Goal: Task Accomplishment & Management: Complete application form

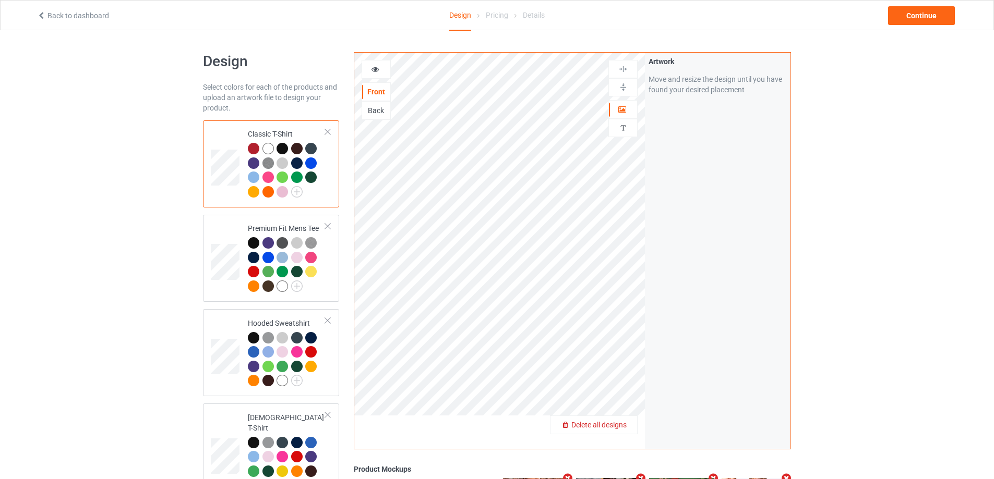
click at [626, 429] on span "Delete all designs" at bounding box center [598, 425] width 55 height 8
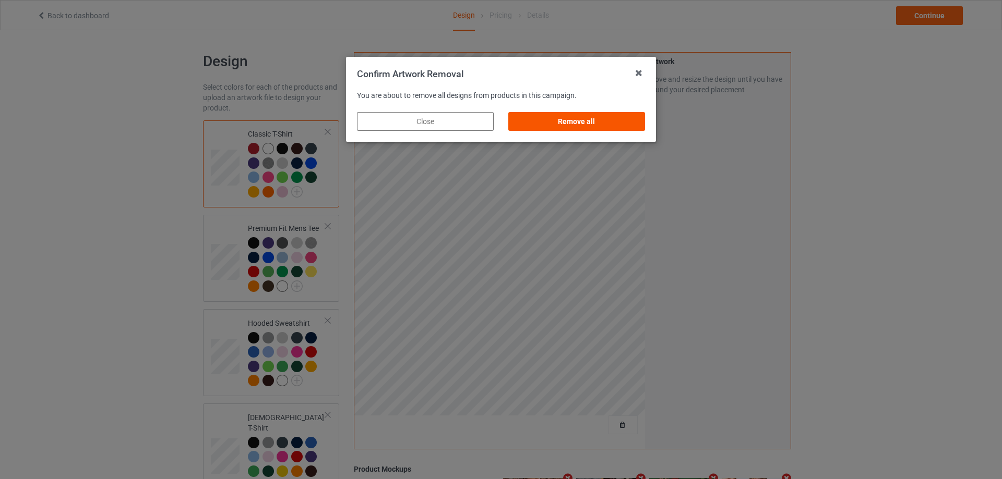
drag, startPoint x: 618, startPoint y: 123, endPoint x: 628, endPoint y: 124, distance: 9.9
click at [618, 123] on div "Remove all" at bounding box center [576, 121] width 137 height 19
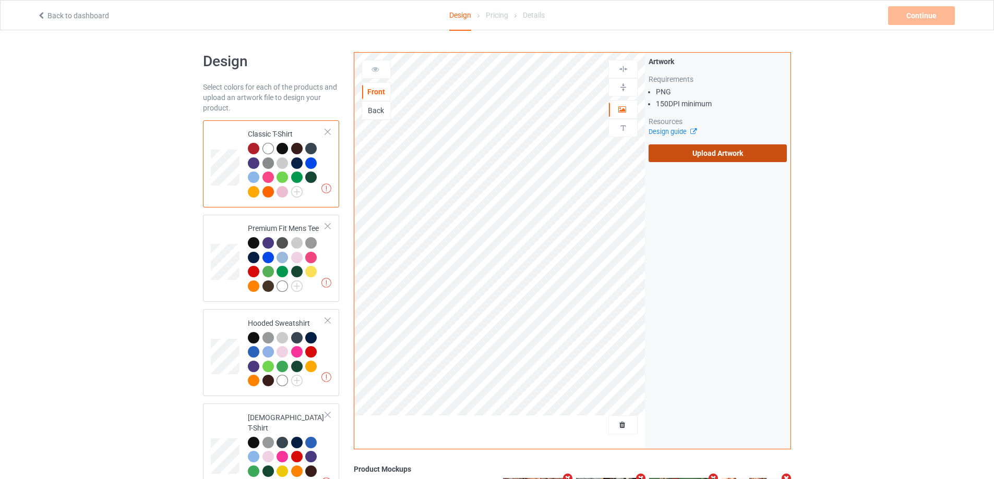
click at [687, 149] on label "Upload Artwork" at bounding box center [718, 154] width 138 height 18
click at [0, 0] on input "Upload Artwork" at bounding box center [0, 0] width 0 height 0
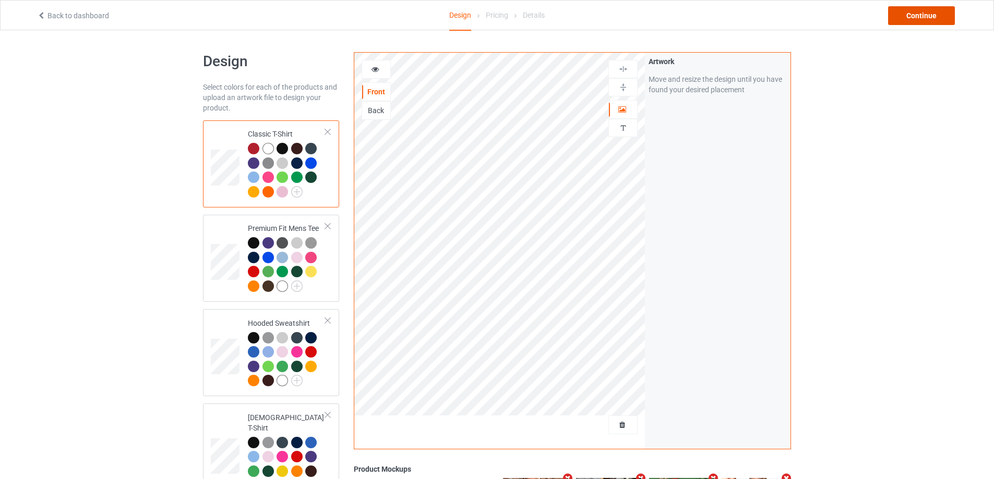
click at [909, 21] on div "Continue" at bounding box center [921, 15] width 67 height 19
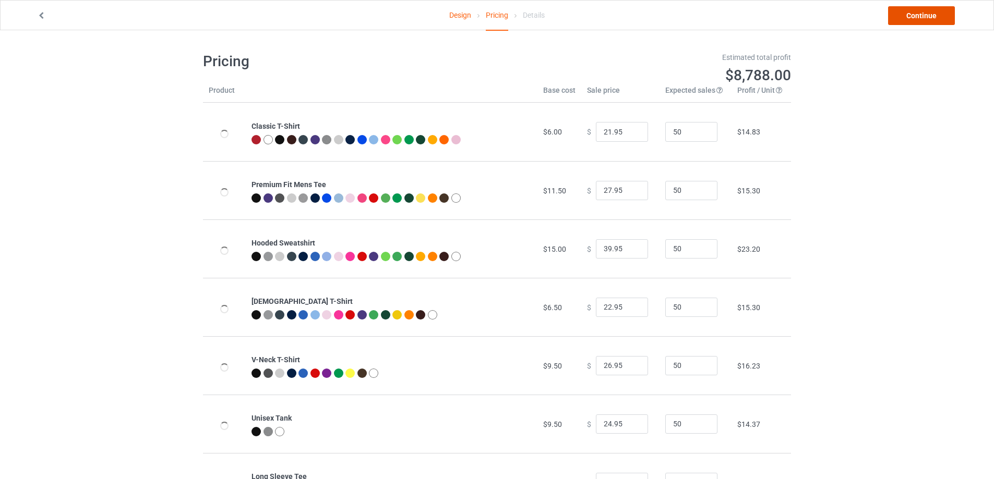
click at [909, 21] on link "Continue" at bounding box center [921, 15] width 67 height 19
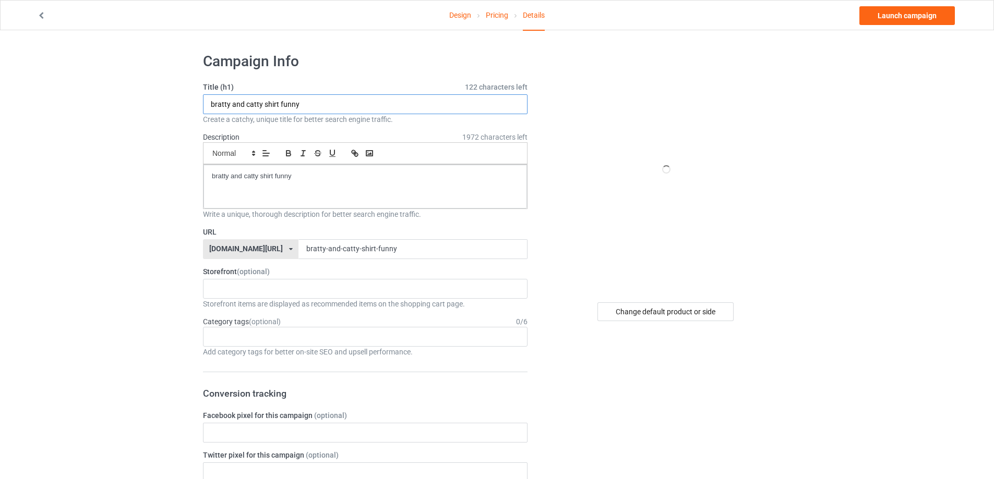
paste input "Make [US_STATE] Our Bichigan Shirt"
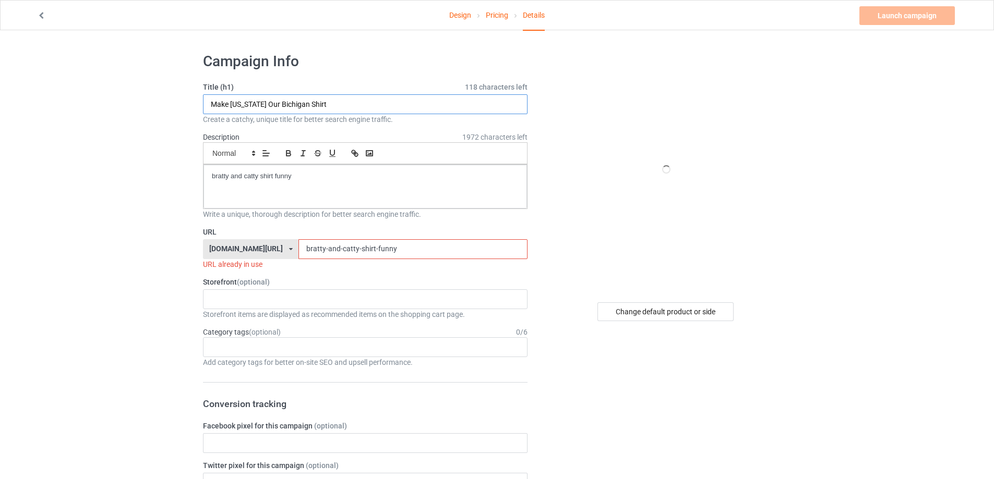
drag, startPoint x: 313, startPoint y: 104, endPoint x: 154, endPoint y: 101, distance: 158.6
type input "Make [US_STATE] Our Bichigan Shirt"
drag, startPoint x: 311, startPoint y: 185, endPoint x: 143, endPoint y: 161, distance: 169.6
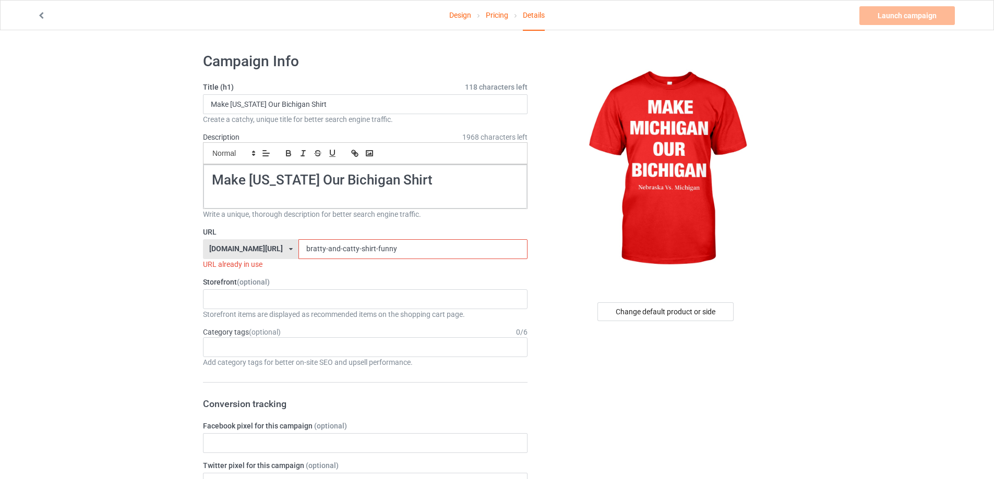
drag, startPoint x: 215, startPoint y: 246, endPoint x: 188, endPoint y: 245, distance: 26.6
paste input "make-[US_STATE]-our-bichigan-shirt"
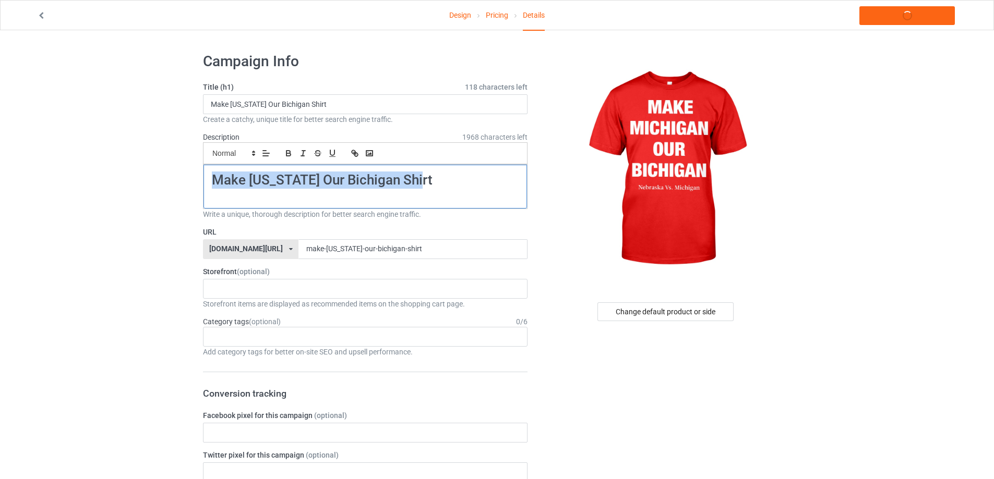
drag, startPoint x: 392, startPoint y: 173, endPoint x: 147, endPoint y: 171, distance: 245.2
copy h1 "Make [US_STATE] Our Bichigan Shirt"
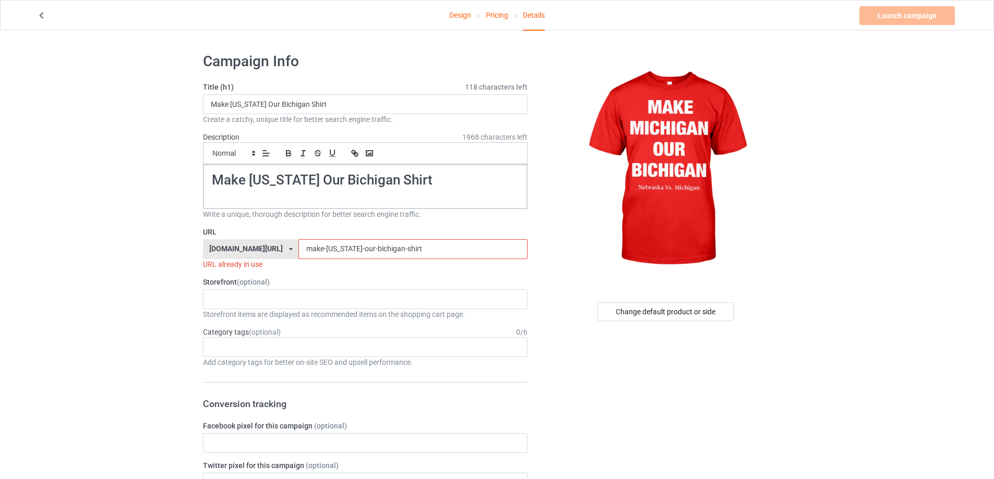
click at [405, 250] on input "make-[US_STATE]-our-bichigan-shirt" at bounding box center [412, 249] width 229 height 20
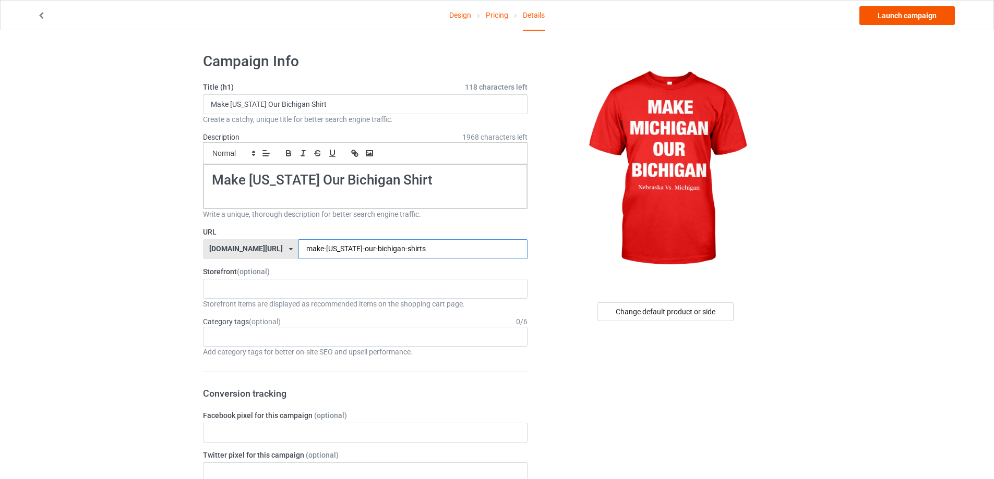
type input "make-[US_STATE]-our-bichigan-shirts"
click at [925, 15] on link "Launch campaign" at bounding box center [906, 15] width 95 height 19
